Goal: Task Accomplishment & Management: Use online tool/utility

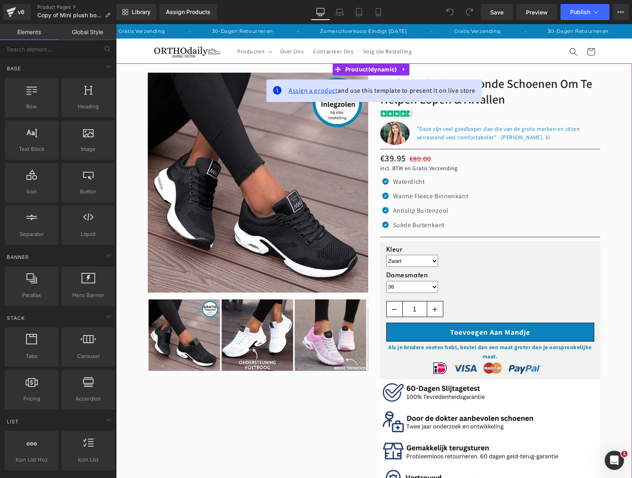
click at [304, 93] on span "Assign a product" at bounding box center [313, 90] width 49 height 8
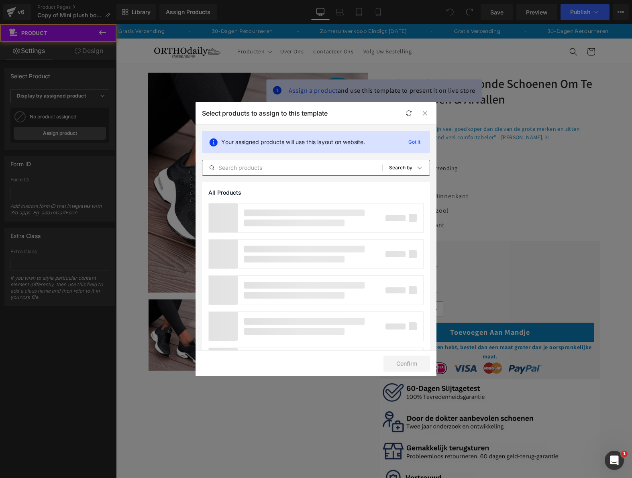
click at [290, 167] on input "text" at bounding box center [292, 168] width 180 height 10
type input "P"
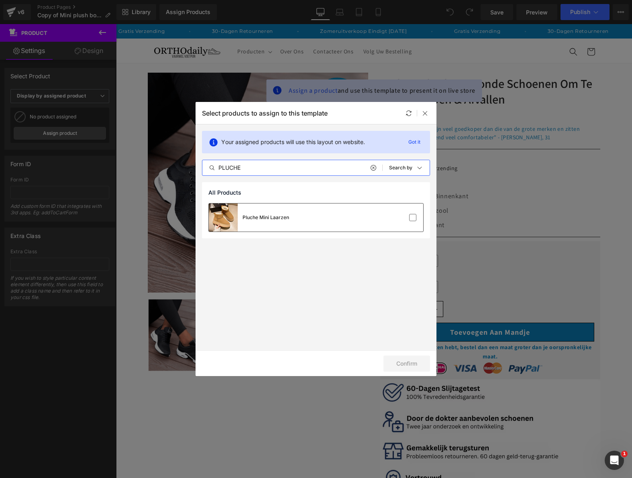
type input "PLUCHE"
click at [275, 216] on div "Pluche Mini Laarzen" at bounding box center [266, 217] width 47 height 7
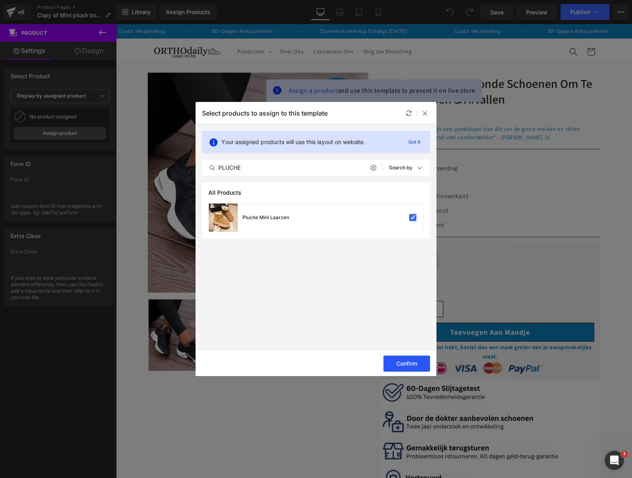
click at [399, 359] on button "Confirm" at bounding box center [406, 364] width 47 height 16
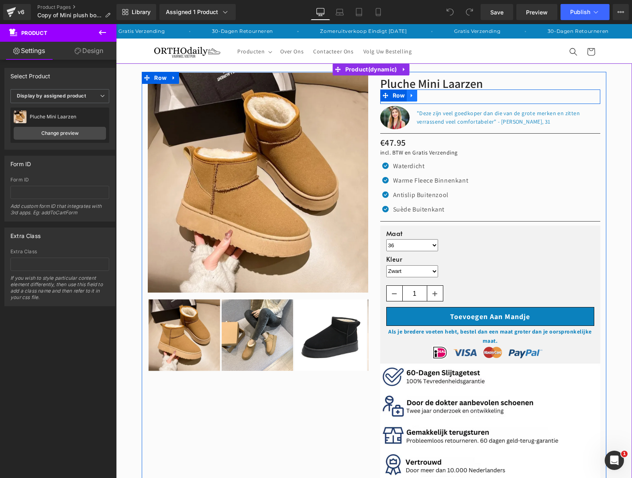
click at [412, 96] on link at bounding box center [412, 96] width 10 height 12
click at [430, 98] on icon at bounding box center [433, 96] width 6 height 6
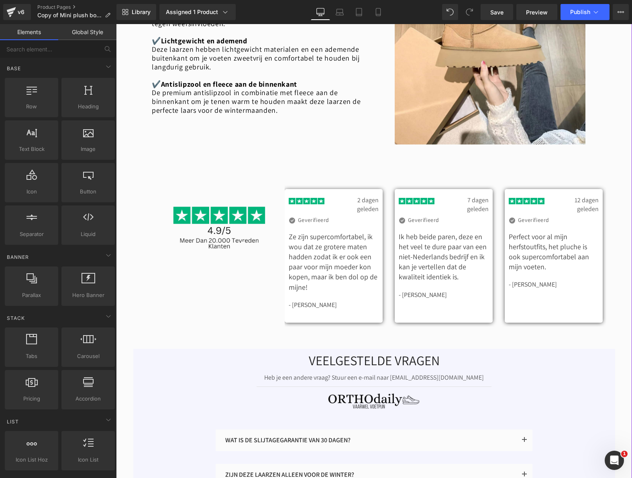
scroll to position [1365, 0]
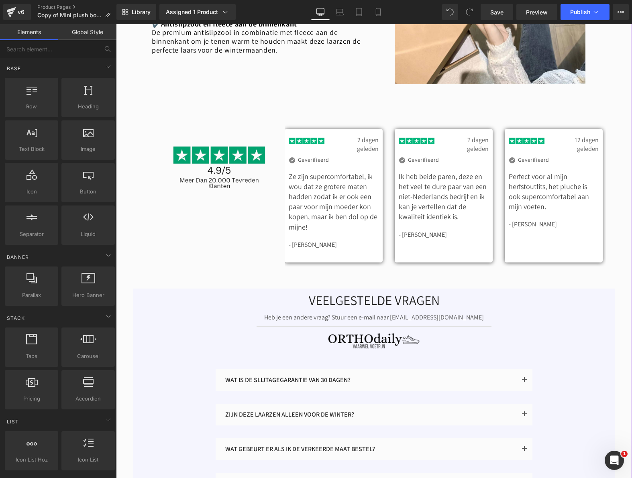
click at [210, 130] on img at bounding box center [219, 164] width 93 height 93
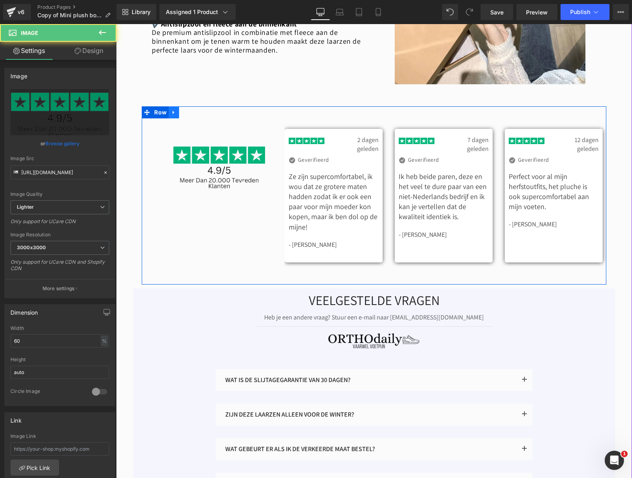
click at [173, 109] on icon at bounding box center [174, 112] width 6 height 6
click at [190, 106] on link at bounding box center [195, 112] width 10 height 12
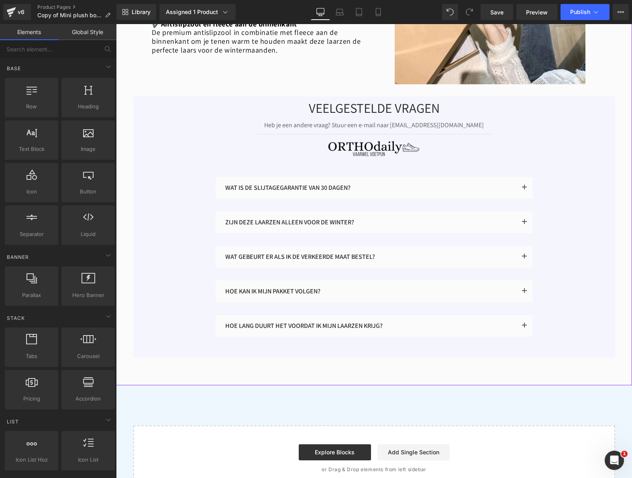
scroll to position [1445, 0]
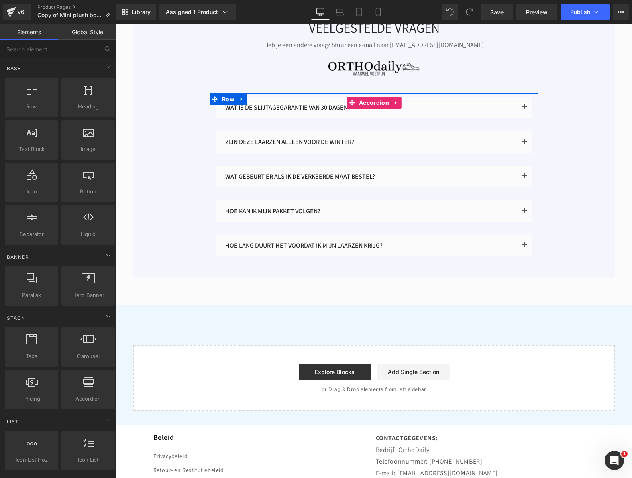
click at [349, 241] on div "HOE LANG DUURT HET VOORDAT IK MIJN laarzen KRIJG? Text Block" at bounding box center [374, 246] width 317 height 22
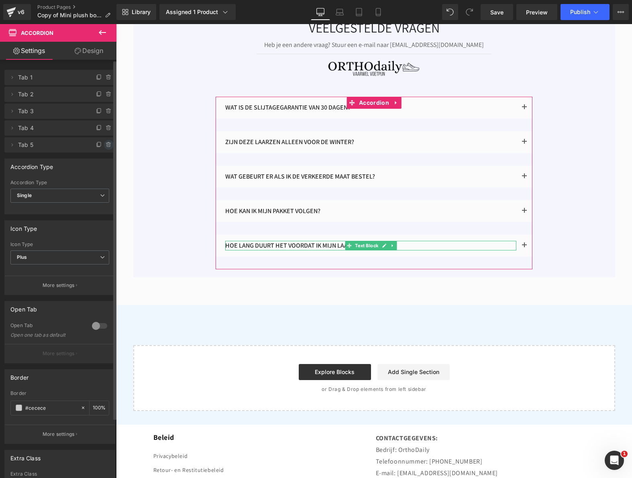
click at [106, 145] on icon at bounding box center [109, 145] width 6 height 6
click at [104, 145] on button "Delete" at bounding box center [100, 145] width 25 height 10
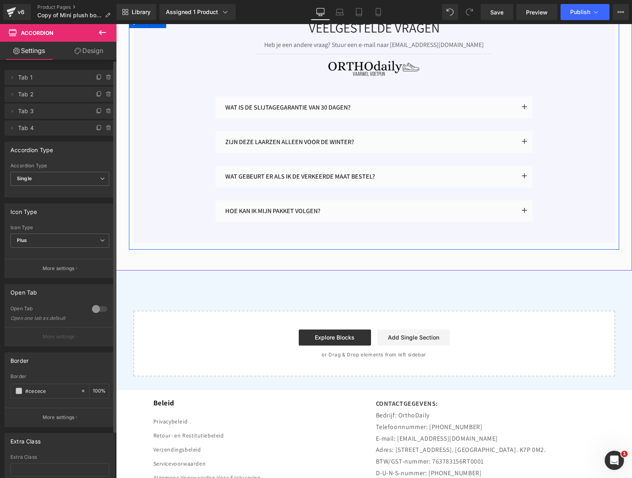
click at [516, 200] on button "button" at bounding box center [524, 211] width 16 height 22
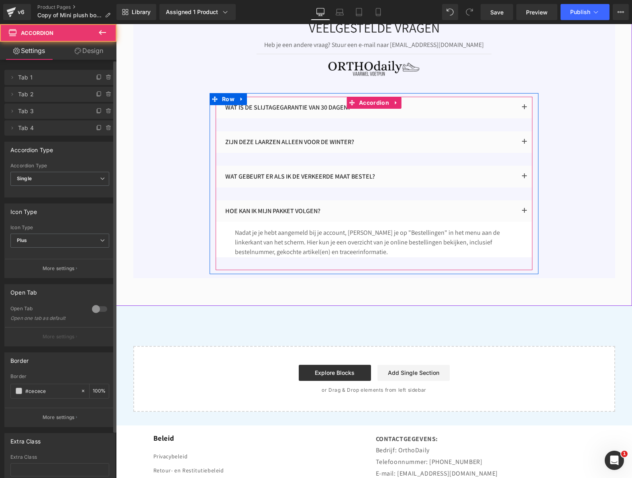
click at [519, 200] on button "button" at bounding box center [524, 211] width 16 height 22
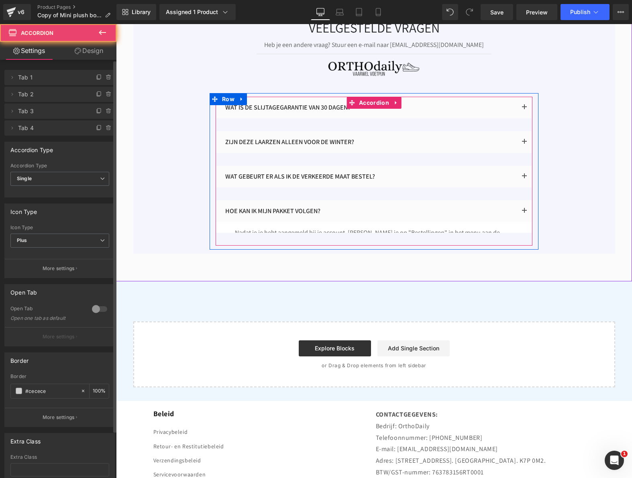
click at [519, 200] on button "button" at bounding box center [524, 211] width 16 height 22
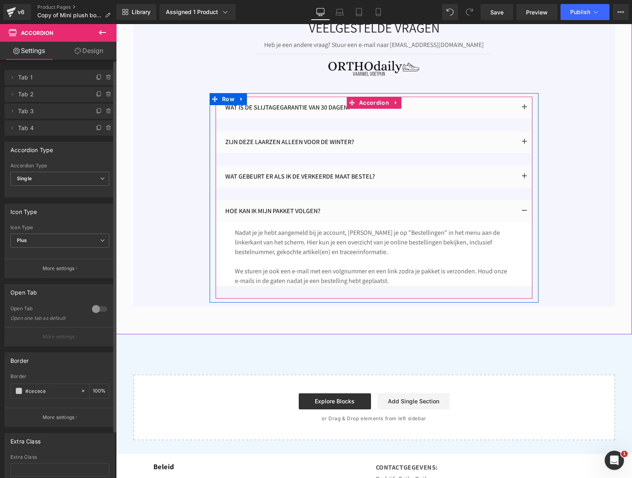
click at [519, 200] on button "button" at bounding box center [524, 211] width 16 height 22
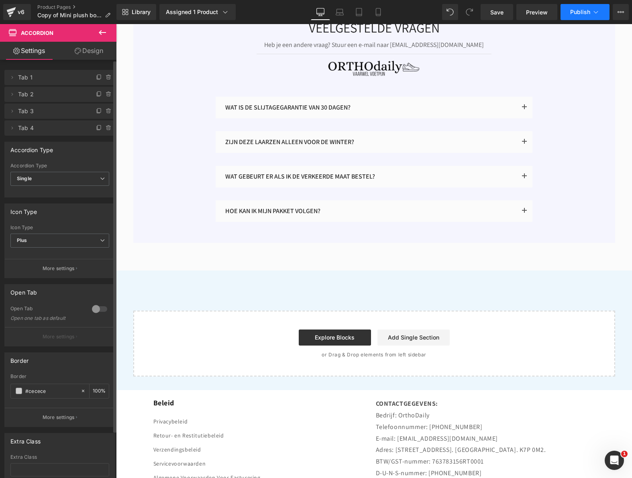
click at [589, 17] on button "Publish" at bounding box center [584, 12] width 49 height 16
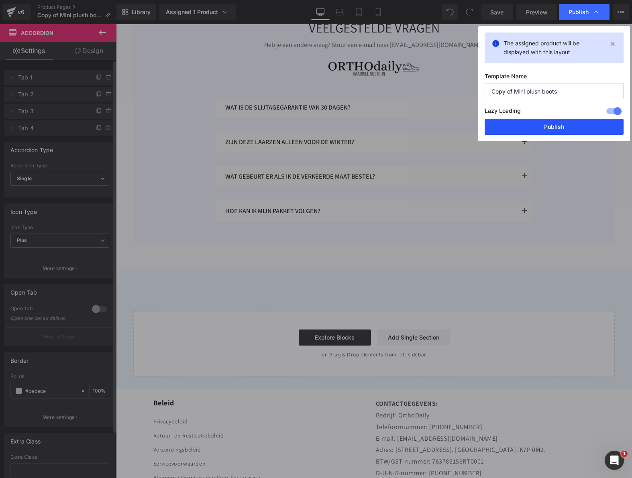
click at [536, 128] on button "Publish" at bounding box center [554, 127] width 139 height 16
